Goal: Information Seeking & Learning: Check status

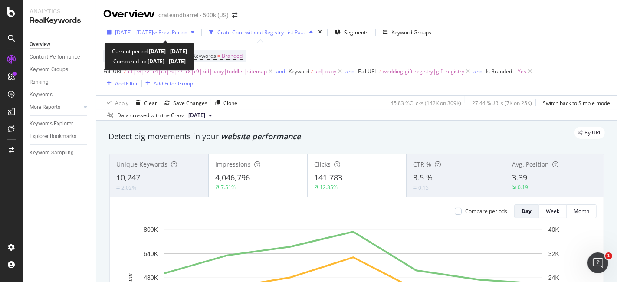
click at [170, 27] on div "[DATE] - [DATE] vs Prev. Period" at bounding box center [150, 32] width 95 height 13
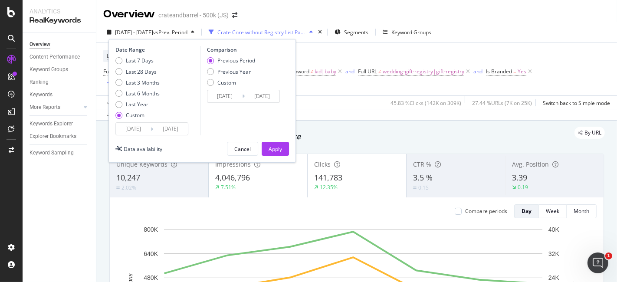
click at [141, 132] on input "[DATE]" at bounding box center [133, 129] width 35 height 12
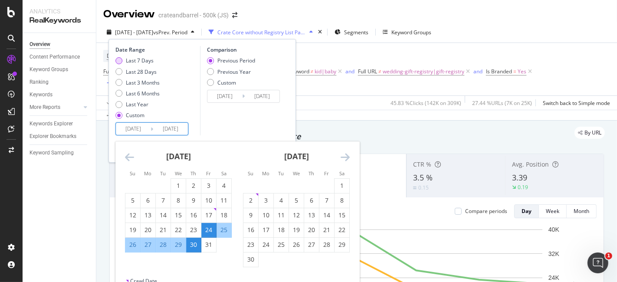
click at [146, 61] on div "Last 7 Days" at bounding box center [140, 60] width 28 height 7
type input "[DATE]"
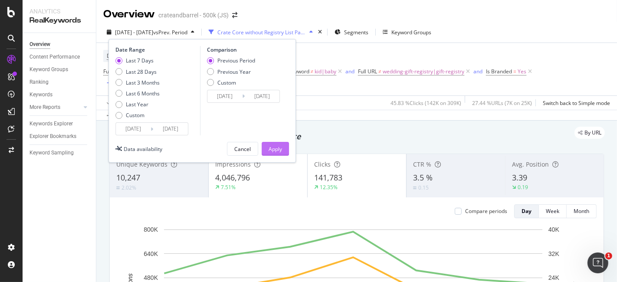
click at [273, 149] on div "Apply" at bounding box center [275, 148] width 13 height 7
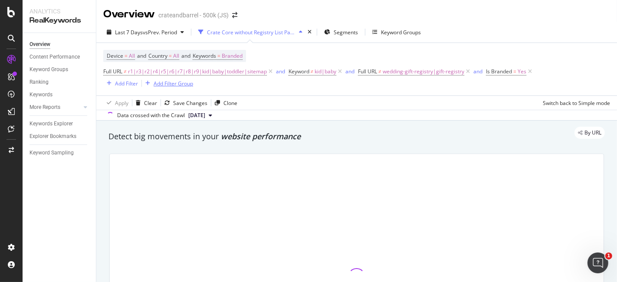
drag, startPoint x: 527, startPoint y: 69, endPoint x: 523, endPoint y: 70, distance: 4.9
click at [528, 69] on icon at bounding box center [530, 71] width 7 height 9
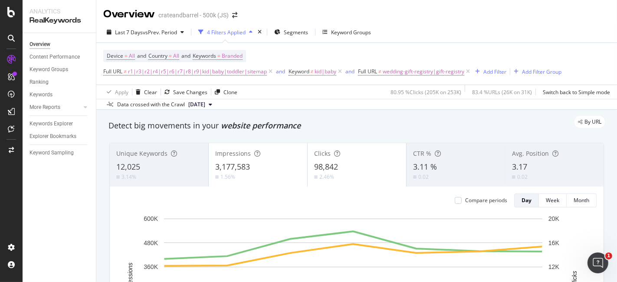
scroll to position [48, 0]
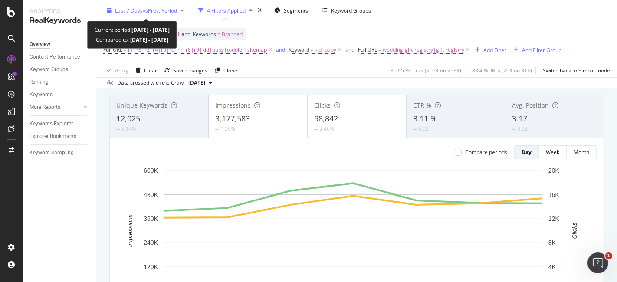
click at [181, 13] on div "Last 7 Days vs Prev. Period" at bounding box center [145, 10] width 84 height 13
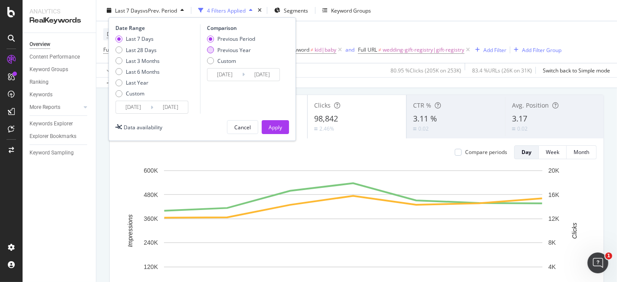
click at [207, 50] on div "Previous Year" at bounding box center [210, 49] width 7 height 7
type input "[DATE]"
click at [272, 124] on div "Apply" at bounding box center [275, 126] width 13 height 7
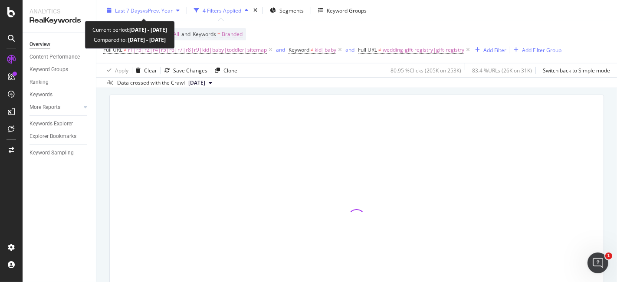
click at [172, 7] on span "vs Prev. Year" at bounding box center [158, 10] width 30 height 7
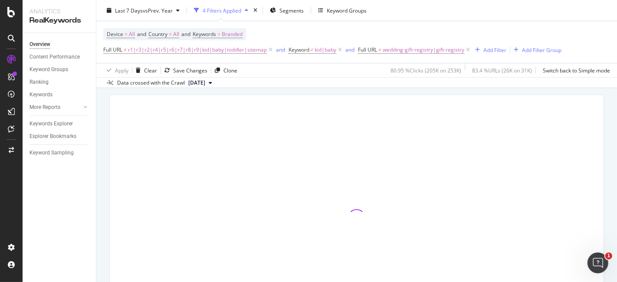
click at [321, 73] on div "Apply Clear Save Changes Clone 80.95 % Clicks ( 205K on 253K ) 83.4 % URLs ( 26…" at bounding box center [356, 70] width 521 height 14
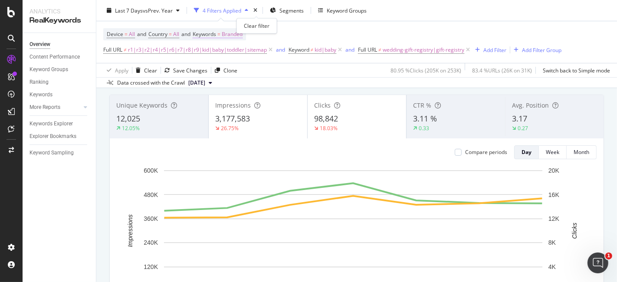
click at [235, 33] on span "Branded" at bounding box center [232, 34] width 21 height 12
click at [224, 59] on div "Branded" at bounding box center [222, 54] width 35 height 13
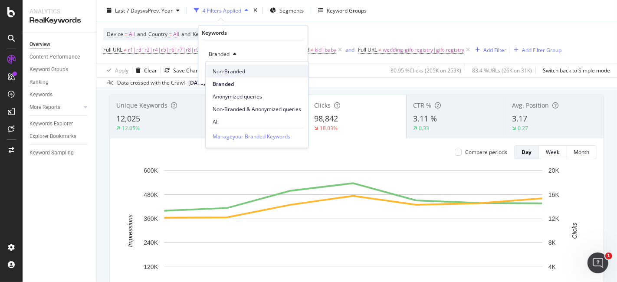
click at [241, 76] on div "Non-Branded" at bounding box center [257, 71] width 102 height 13
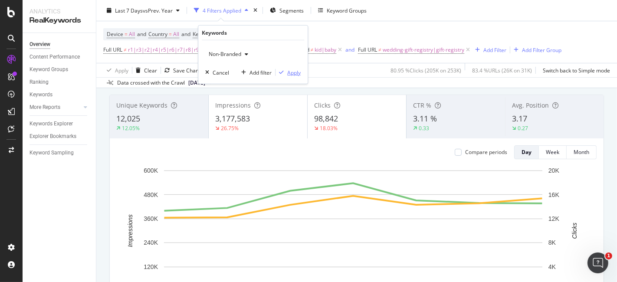
click at [287, 74] on div "Apply" at bounding box center [293, 72] width 13 height 7
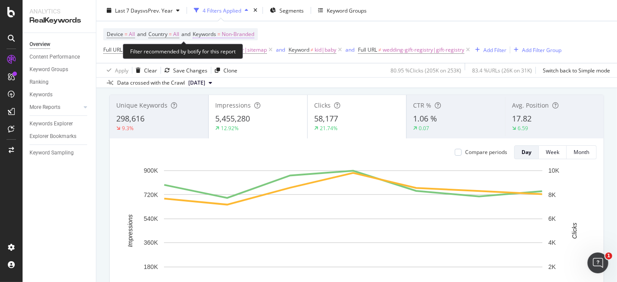
click at [243, 34] on span "Non-Branded" at bounding box center [238, 34] width 33 height 12
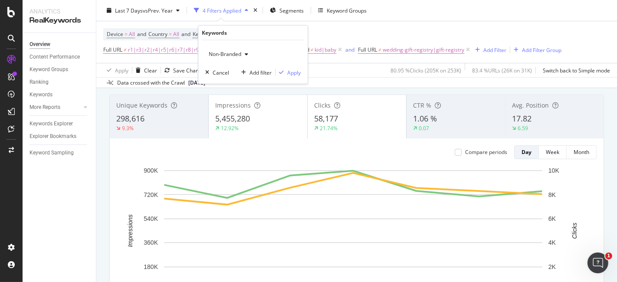
click at [312, 36] on div "Device = All and Country = All and Keywords = Non-Branded Full URL ≠ r1|r3|r2|r…" at bounding box center [332, 42] width 458 height 28
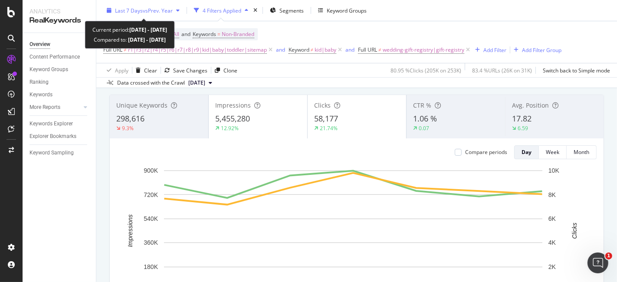
click at [169, 12] on span "vs Prev. Year" at bounding box center [158, 10] width 30 height 7
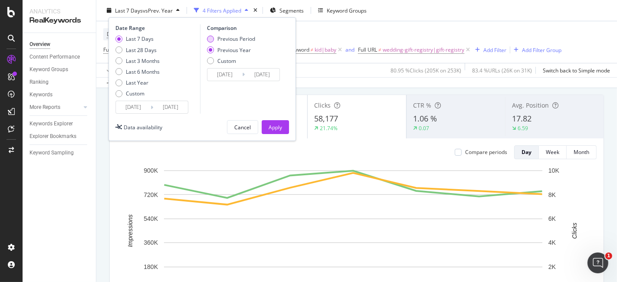
click at [216, 39] on div "Previous Period" at bounding box center [231, 38] width 48 height 7
type input "[DATE]"
click at [277, 127] on div "Apply" at bounding box center [275, 126] width 13 height 7
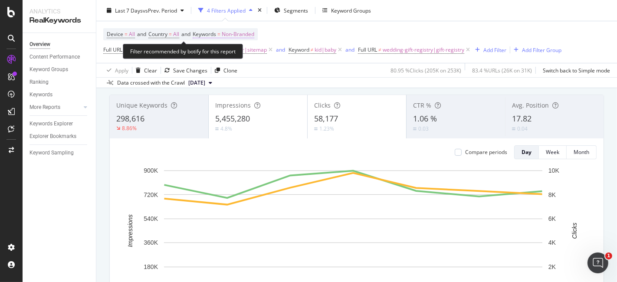
click at [242, 30] on span "Non-Branded" at bounding box center [238, 34] width 33 height 12
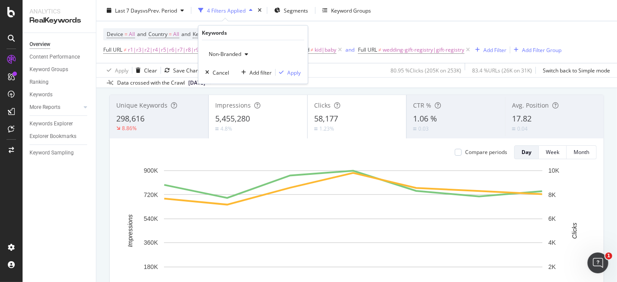
click at [241, 60] on div "Non-Branded" at bounding box center [228, 54] width 46 height 13
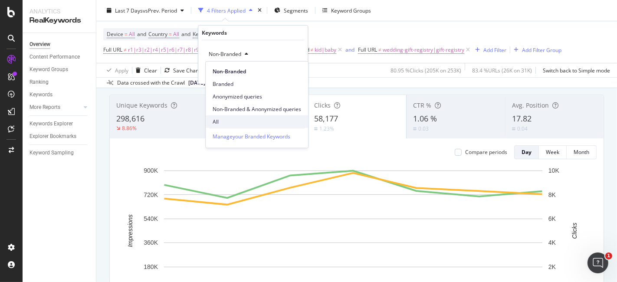
click at [238, 123] on span "All" at bounding box center [257, 122] width 89 height 8
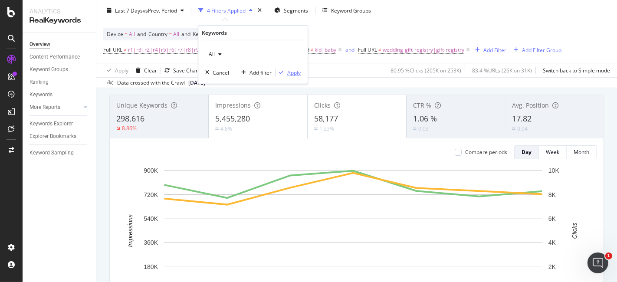
click at [290, 72] on div "Apply" at bounding box center [293, 72] width 13 height 7
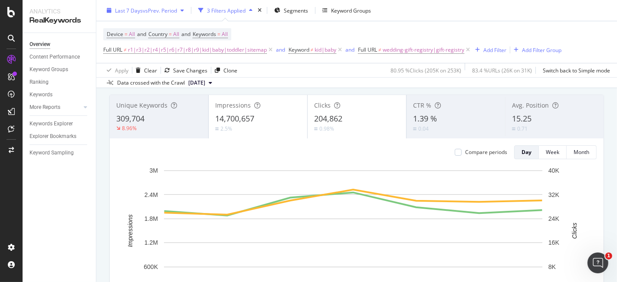
click at [155, 14] on div "Last 7 Days vs Prev. Period" at bounding box center [145, 10] width 84 height 13
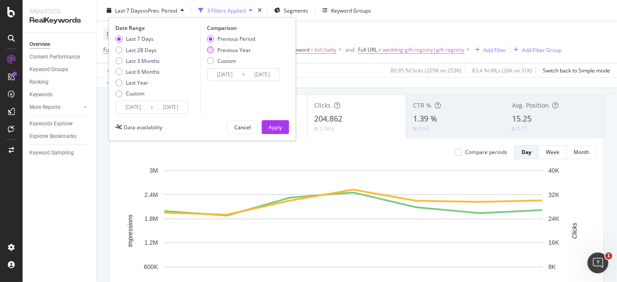
click at [210, 50] on div "Previous Year" at bounding box center [210, 49] width 7 height 7
type input "[DATE]"
drag, startPoint x: 273, startPoint y: 125, endPoint x: 359, endPoint y: 72, distance: 100.4
click at [274, 125] on div "Apply" at bounding box center [275, 126] width 13 height 7
